Goal: Task Accomplishment & Management: Use online tool/utility

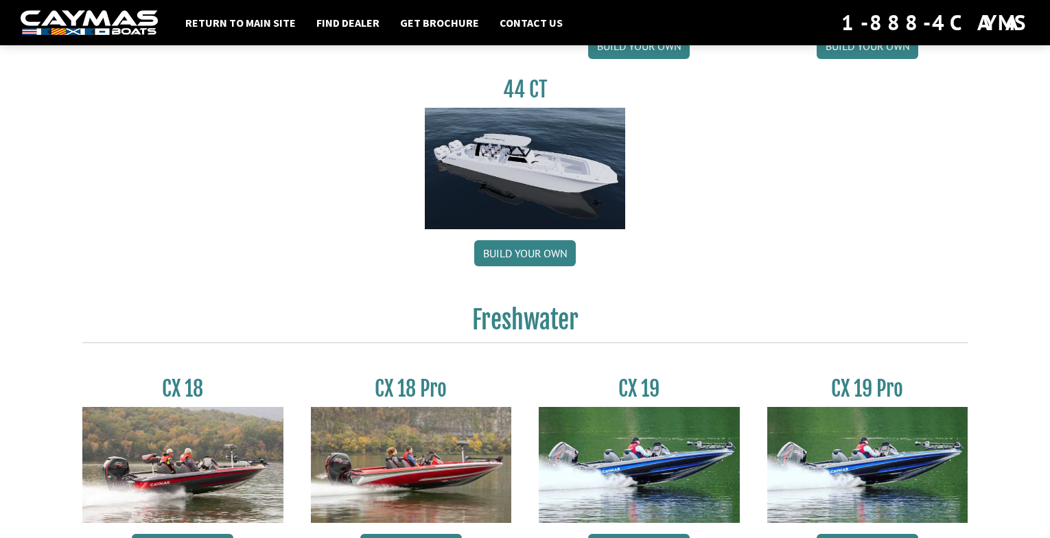
scroll to position [1030, 0]
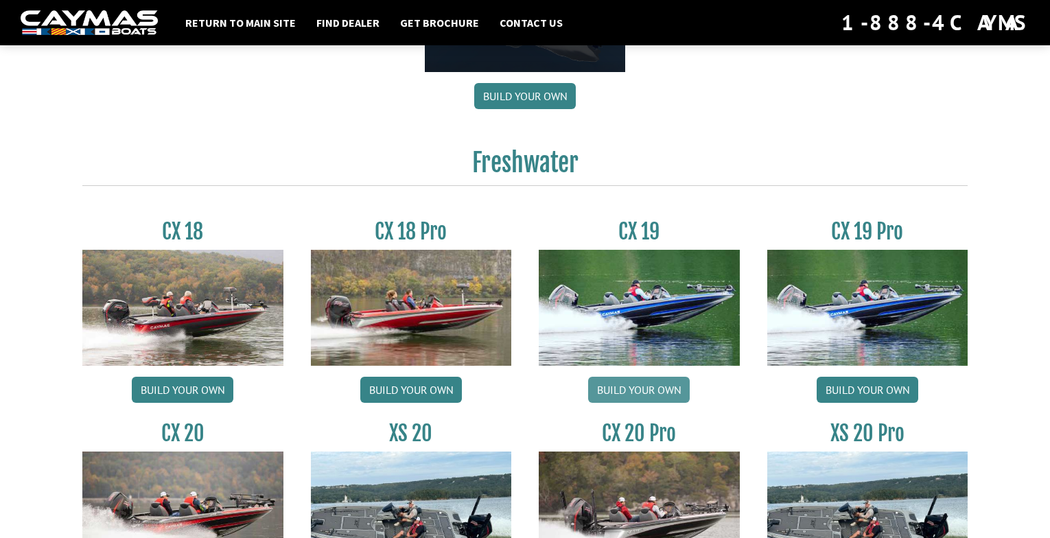
click at [641, 386] on link "Build your own" at bounding box center [639, 390] width 102 height 26
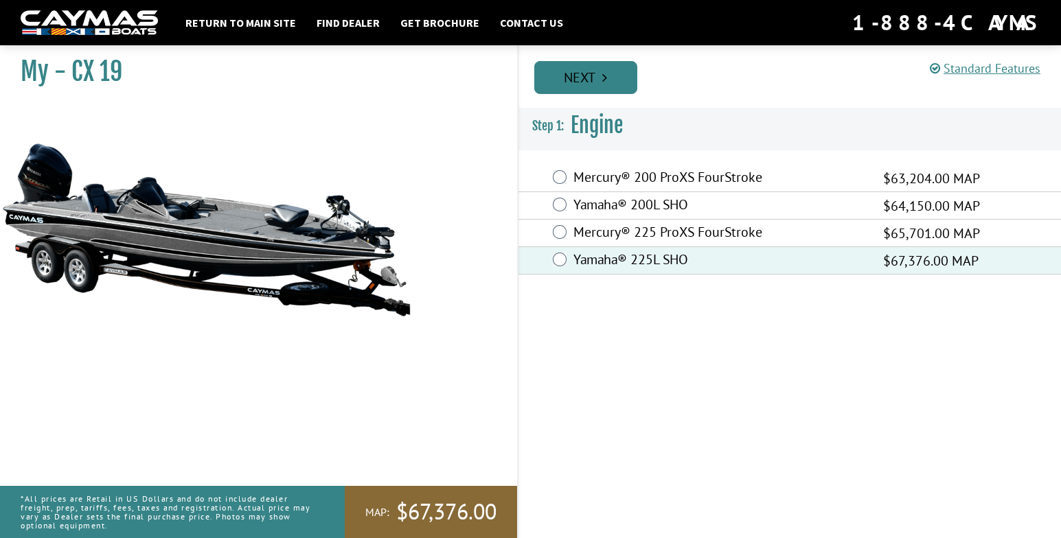
click at [592, 76] on link "Next" at bounding box center [585, 77] width 103 height 33
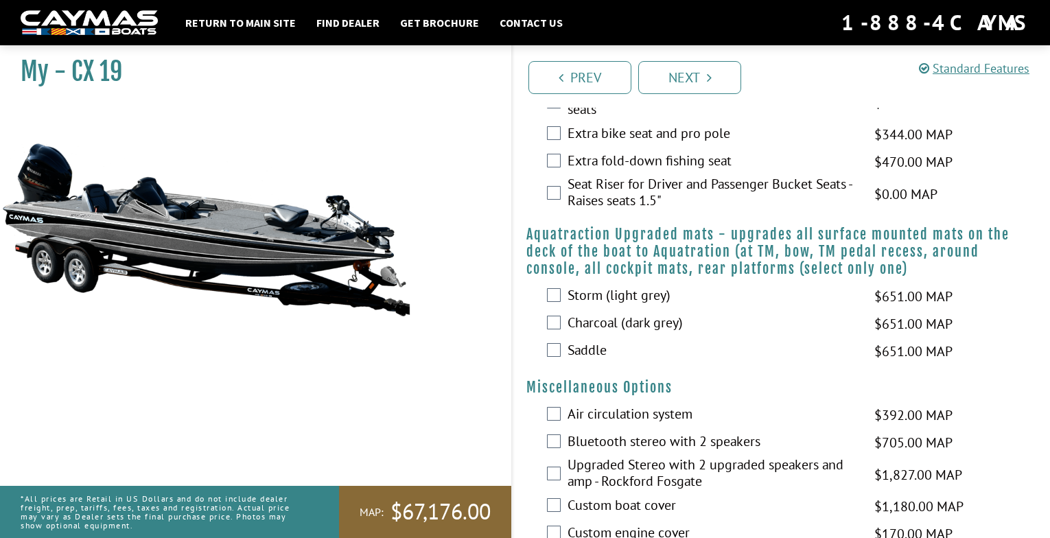
scroll to position [1304, 0]
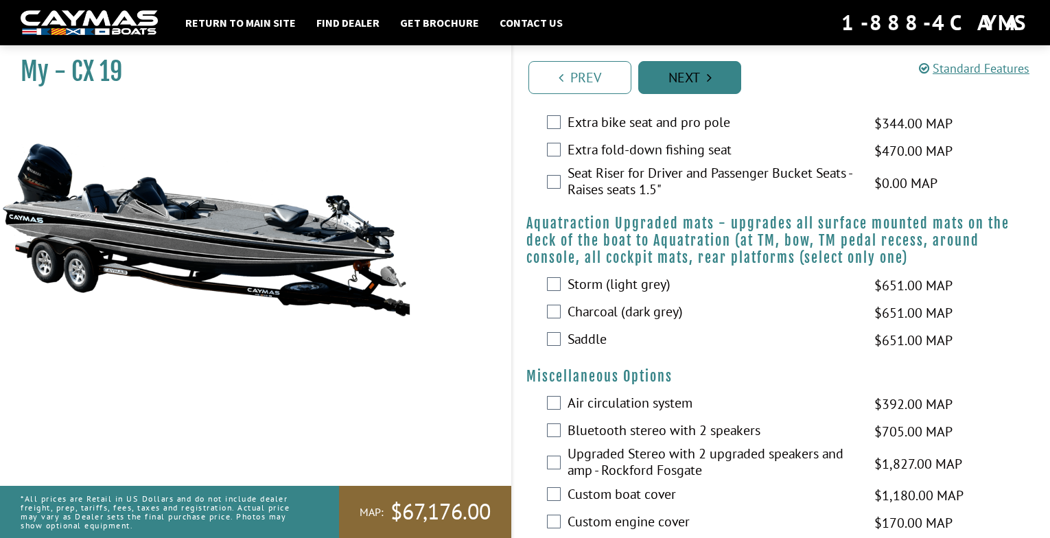
click at [694, 76] on link "Next" at bounding box center [689, 77] width 103 height 33
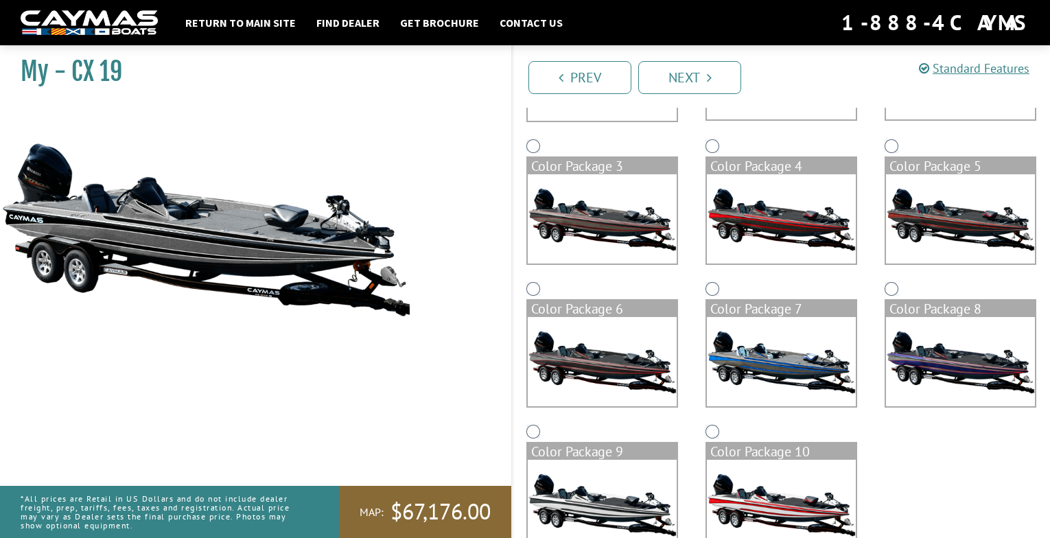
scroll to position [273, 0]
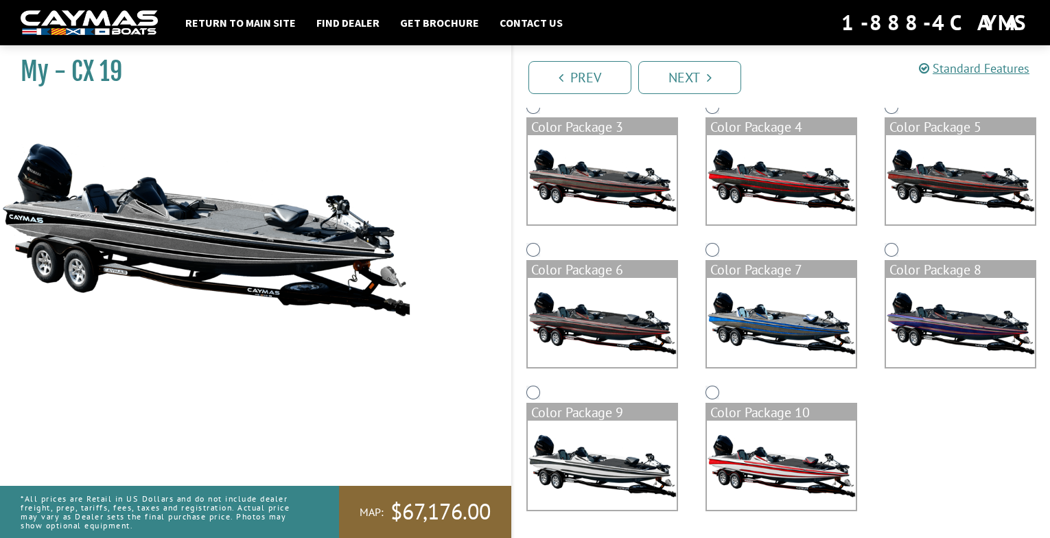
click at [765, 316] on img at bounding box center [781, 322] width 149 height 89
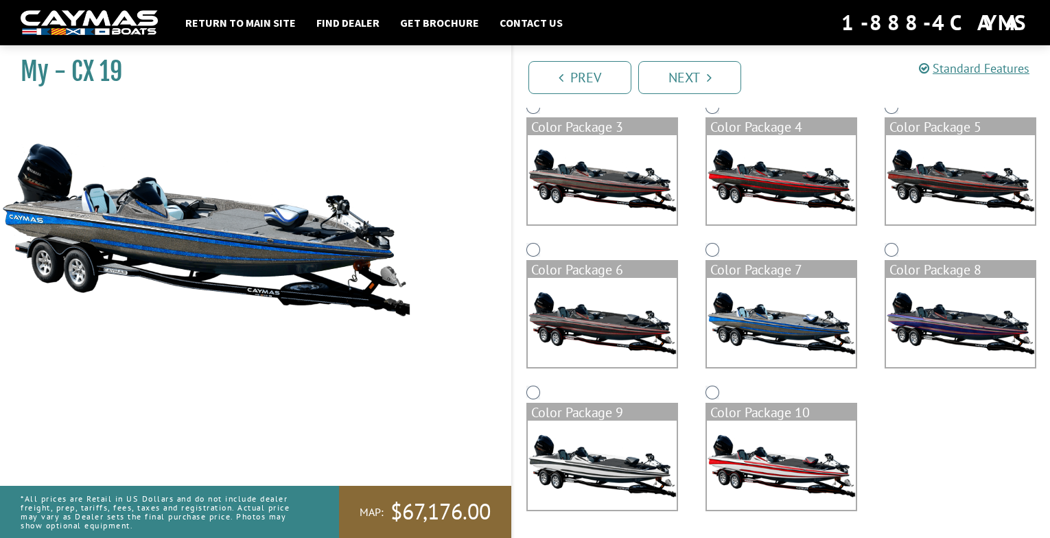
click at [583, 441] on img at bounding box center [602, 465] width 149 height 89
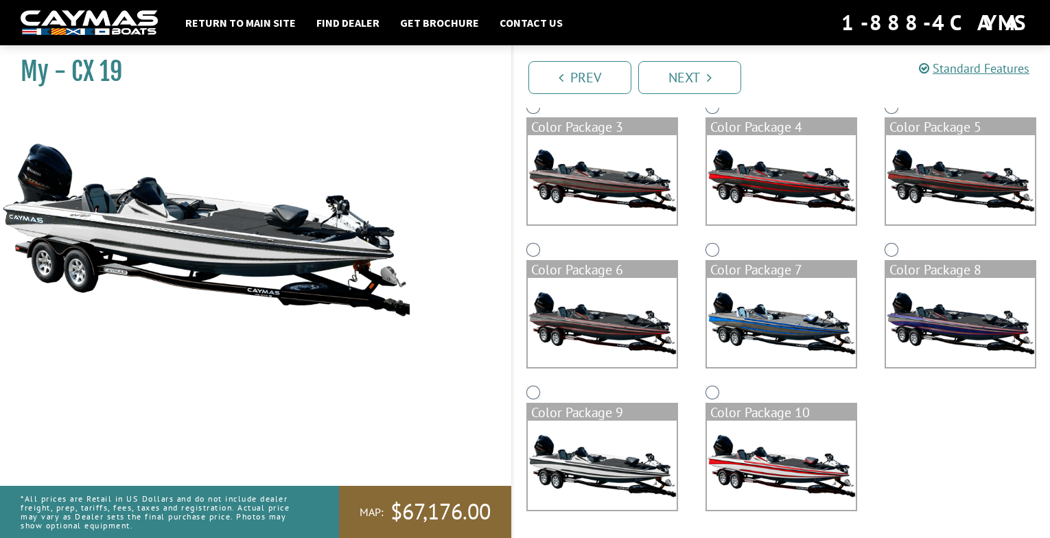
click at [949, 316] on img at bounding box center [960, 322] width 149 height 89
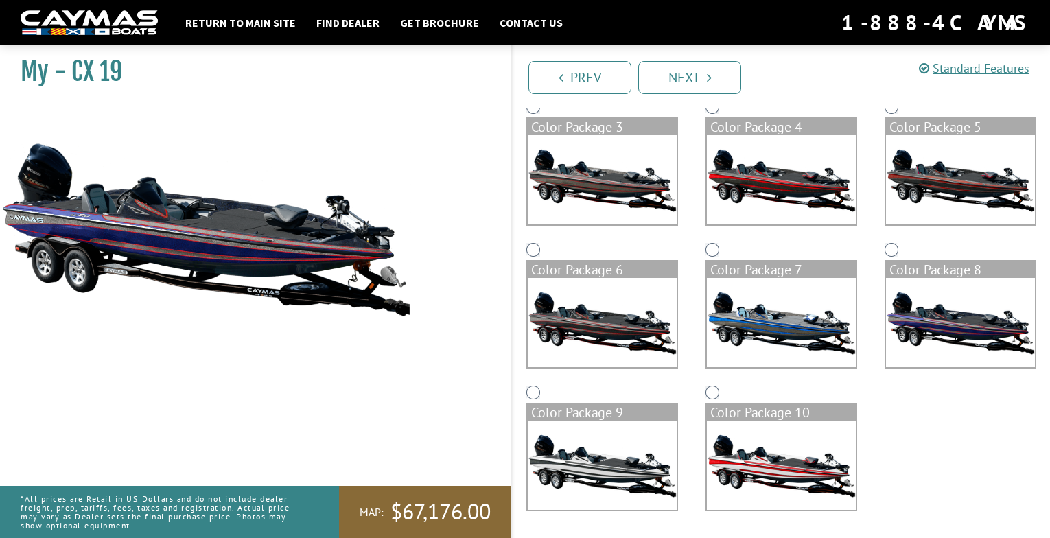
click at [769, 324] on img at bounding box center [781, 322] width 149 height 89
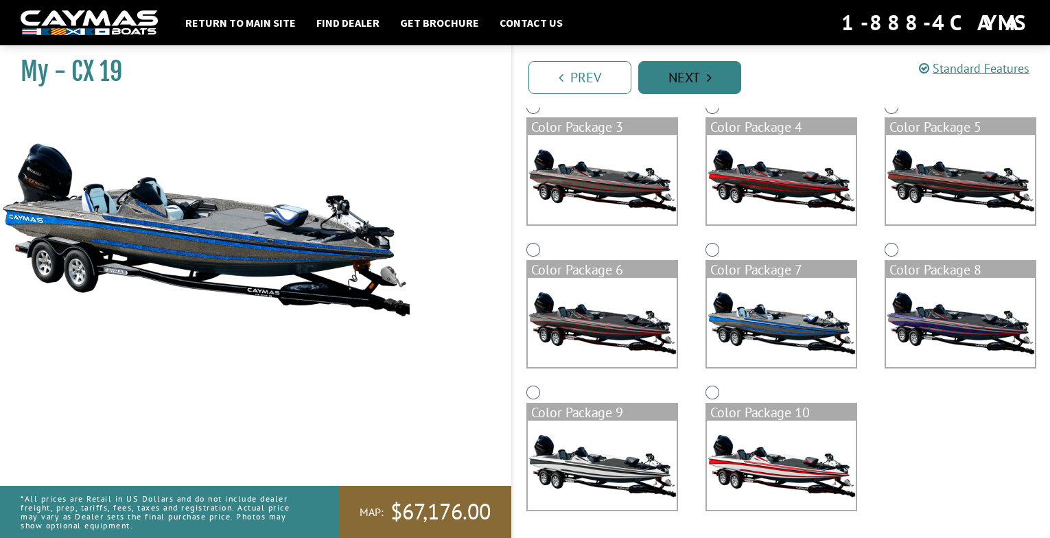
click at [694, 78] on link "Next" at bounding box center [689, 77] width 103 height 33
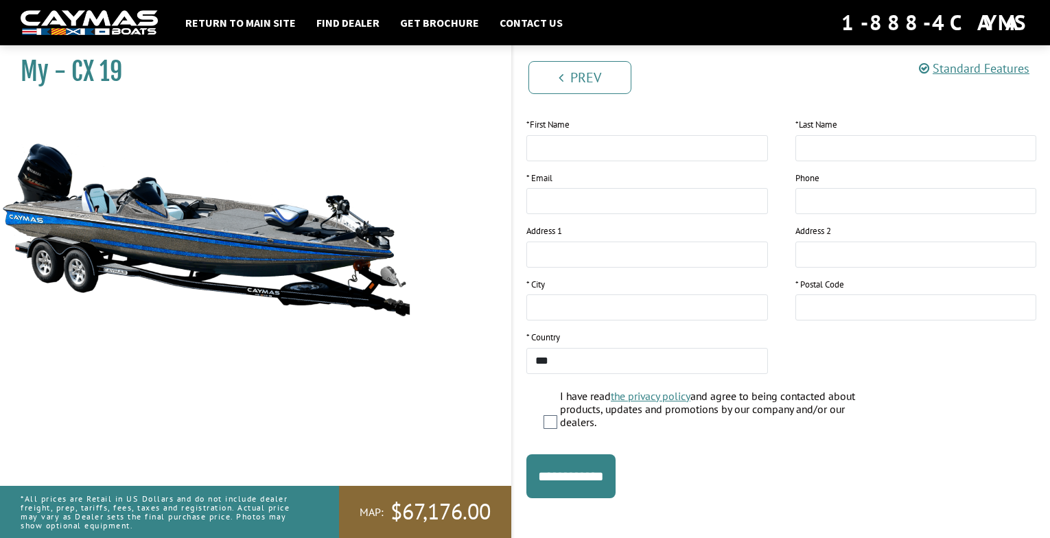
scroll to position [224, 0]
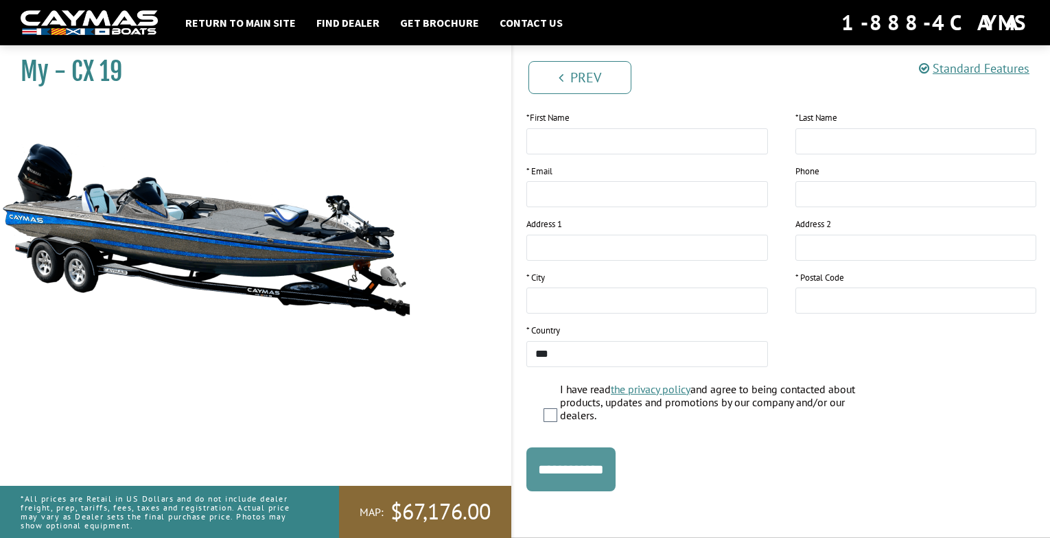
click at [590, 468] on input "**********" at bounding box center [571, 470] width 89 height 44
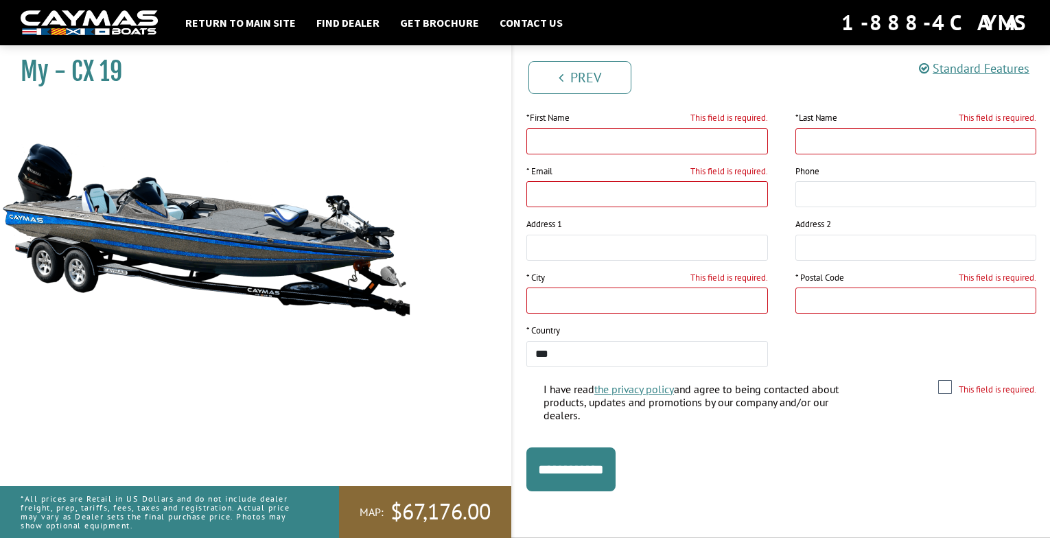
click at [165, 236] on img at bounding box center [206, 229] width 412 height 250
click at [267, 23] on link "Return to main site" at bounding box center [240, 23] width 124 height 18
